Goal: Information Seeking & Learning: Find specific fact

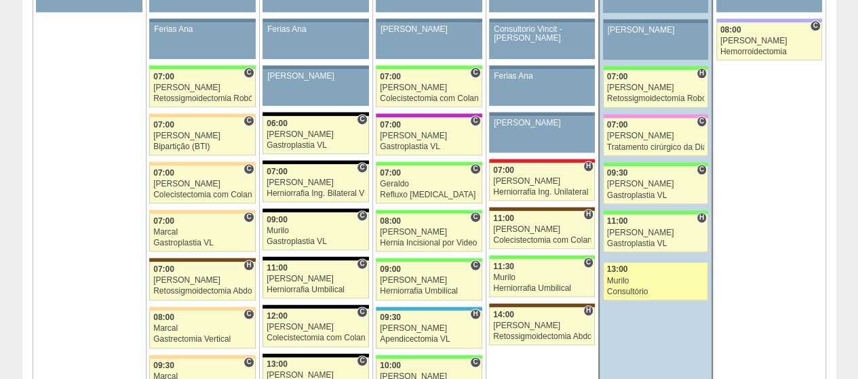
scroll to position [882, 0]
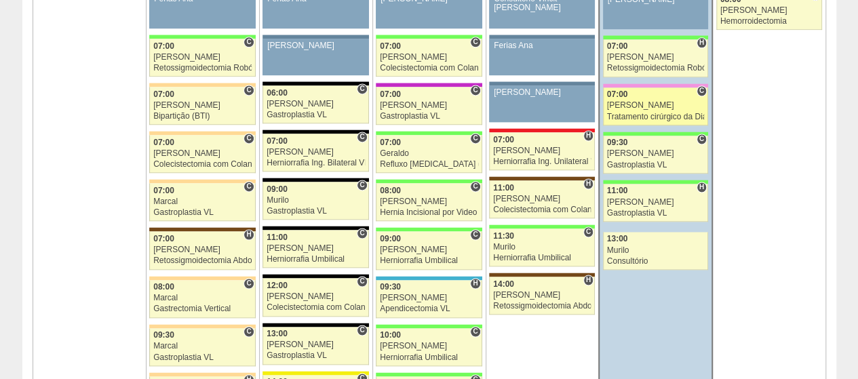
click at [684, 90] on div "07:00" at bounding box center [656, 94] width 98 height 9
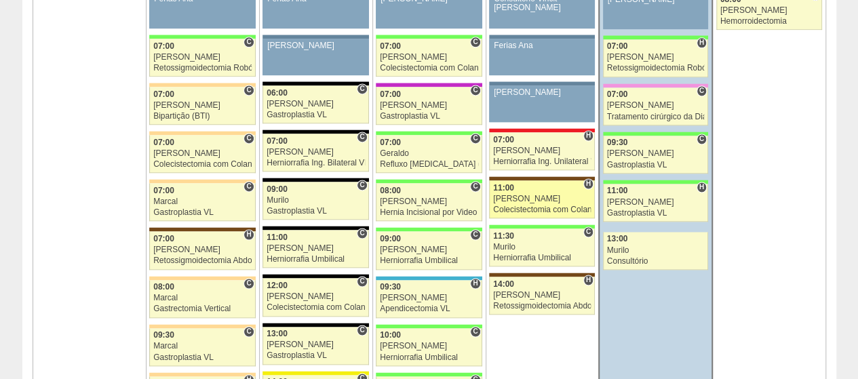
scroll to position [1018, 0]
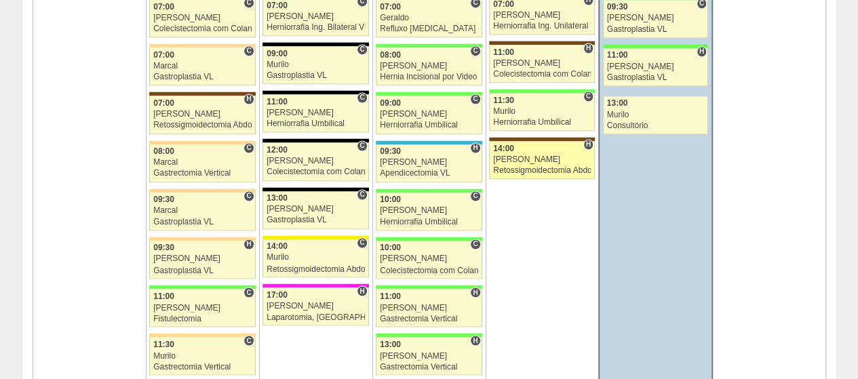
click at [538, 155] on div "[PERSON_NAME]" at bounding box center [542, 159] width 98 height 9
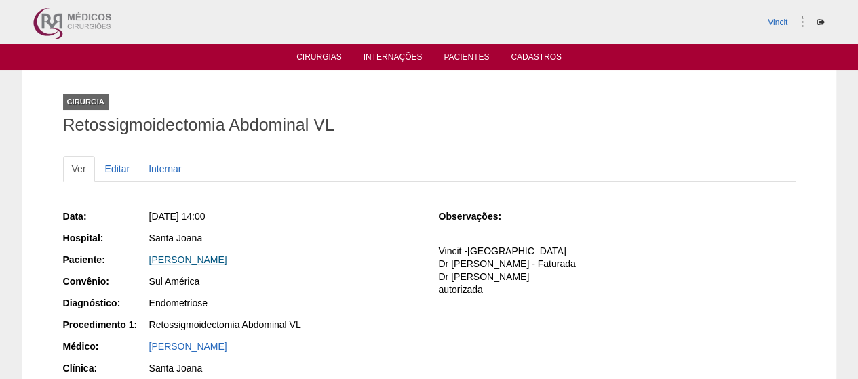
click at [227, 256] on link "ELAINE CRISTINA DOS SANTOS BEZERRA" at bounding box center [188, 259] width 78 height 11
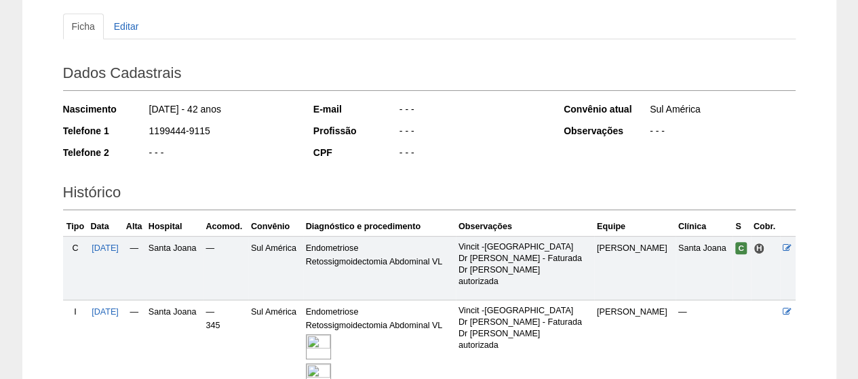
scroll to position [1, 0]
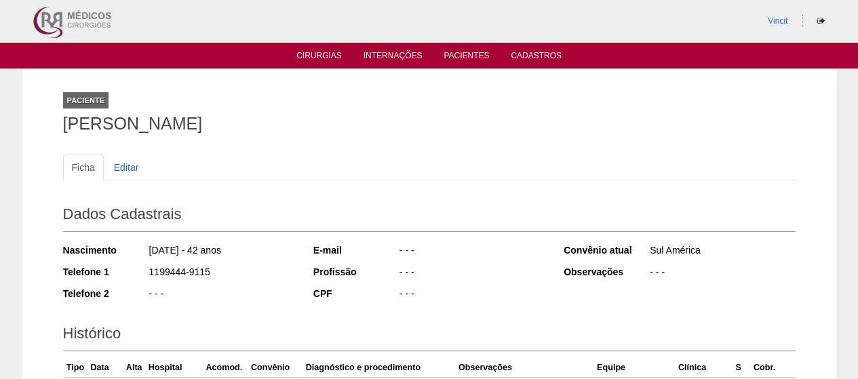
drag, startPoint x: 449, startPoint y: 128, endPoint x: 7, endPoint y: 126, distance: 441.7
click at [7, 126] on div "Paciente [PERSON_NAME] Ficha Editar Dados Cadastrais Nascimento [DATE] - 42 ano…" at bounding box center [429, 320] width 858 height 503
copy h1 "[PERSON_NAME]"
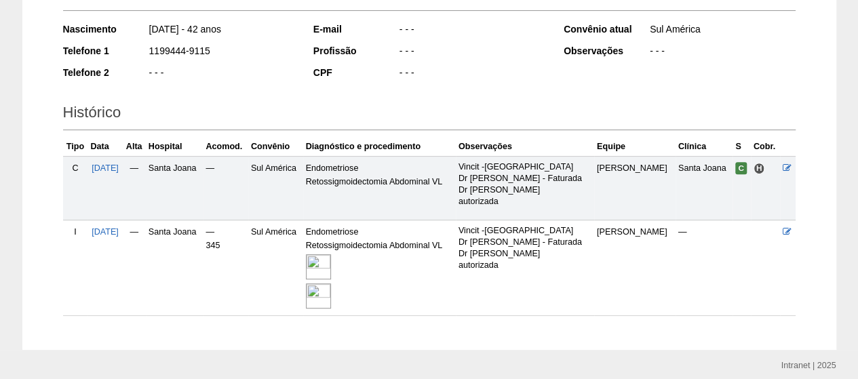
scroll to position [273, 0]
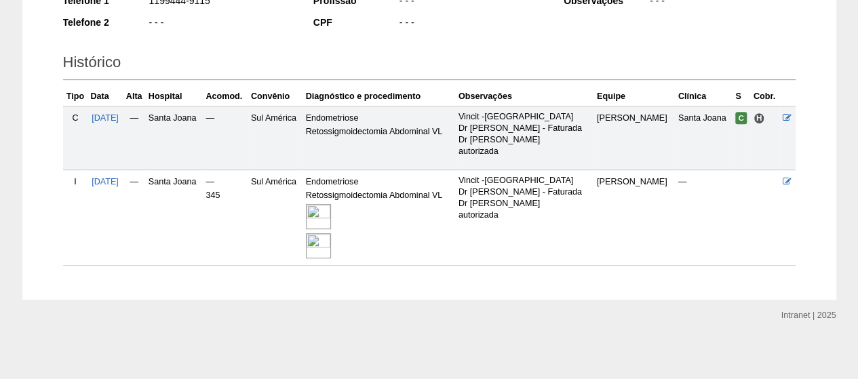
click at [331, 211] on img at bounding box center [318, 216] width 25 height 25
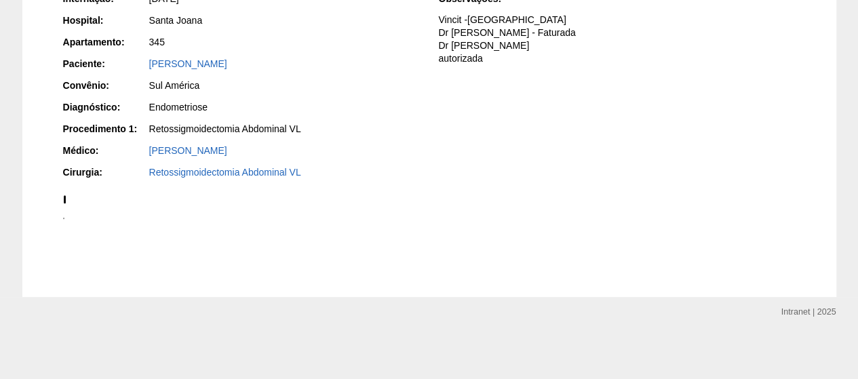
scroll to position [1153, 0]
click at [755, 225] on div at bounding box center [429, 218] width 733 height 14
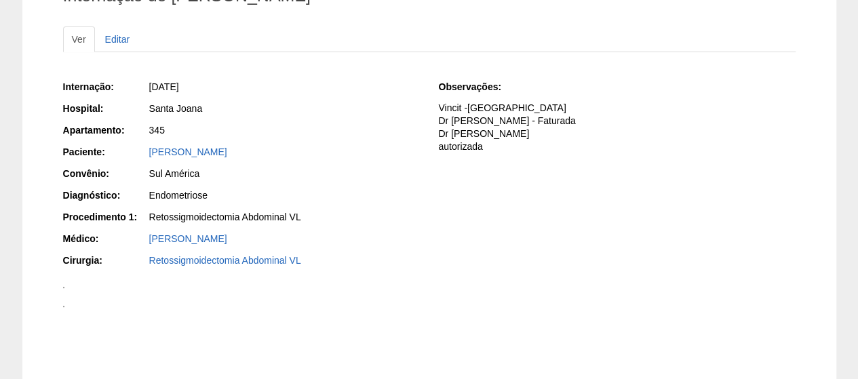
scroll to position [0, 0]
